Goal: Task Accomplishment & Management: Use online tool/utility

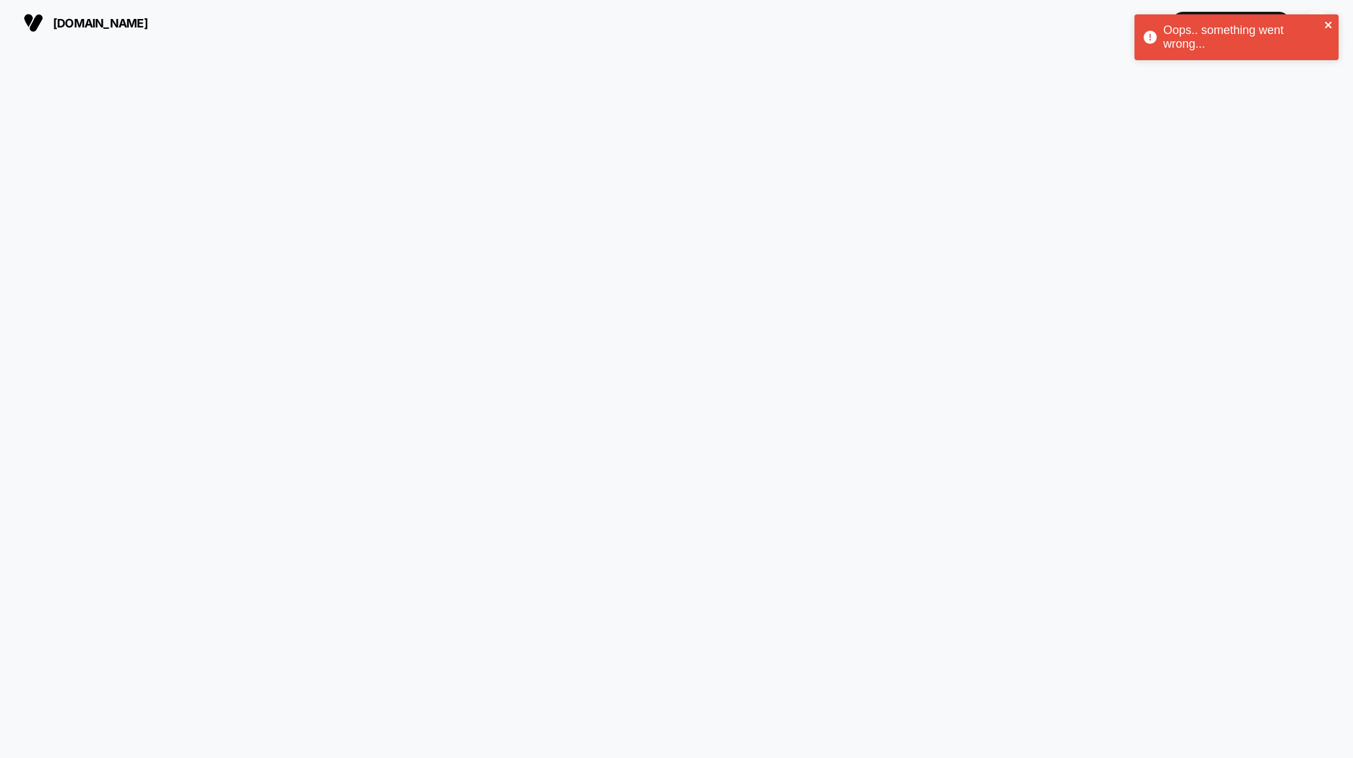
click at [1330, 24] on icon "close" at bounding box center [1328, 25] width 9 height 10
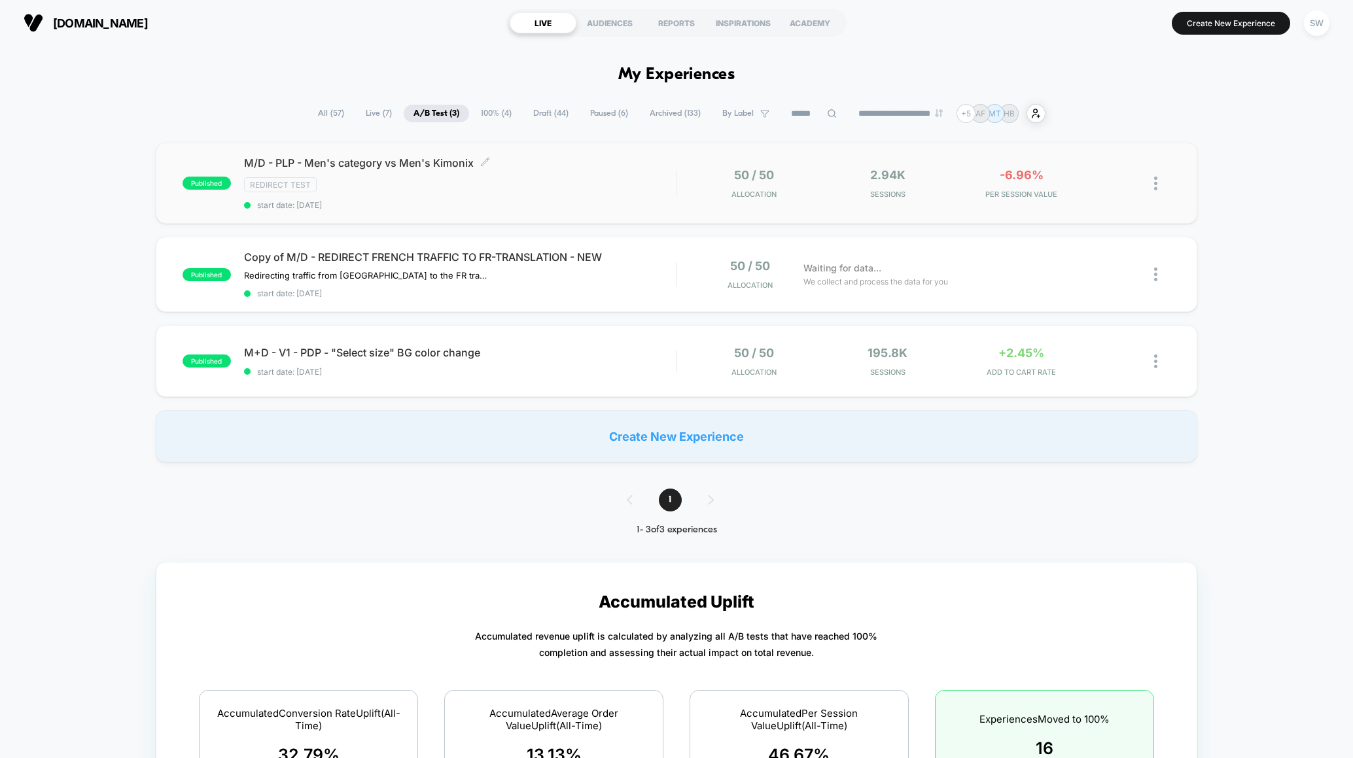
click at [666, 186] on div "Redirect Test" at bounding box center [460, 184] width 432 height 15
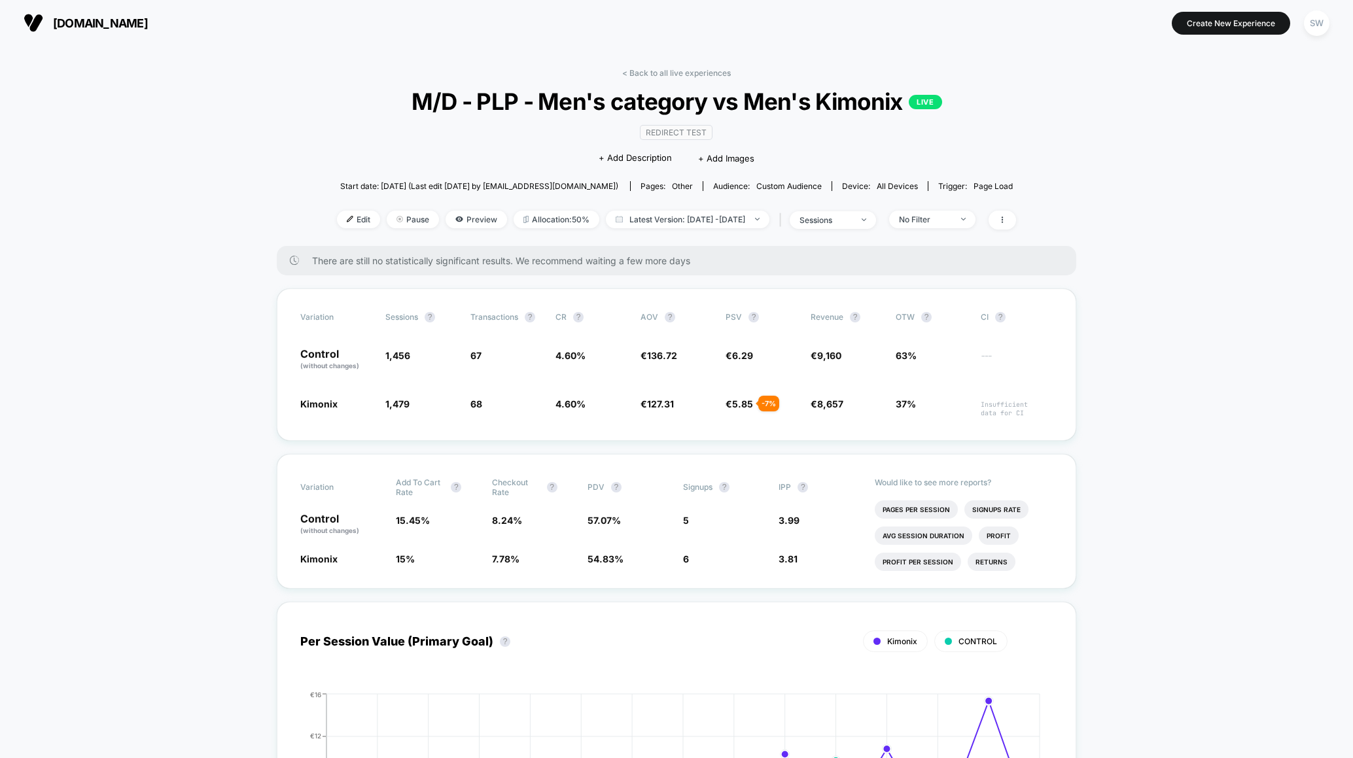
click at [678, 69] on link "< Back to all live experiences" at bounding box center [676, 73] width 109 height 10
